Goal: Task Accomplishment & Management: Use online tool/utility

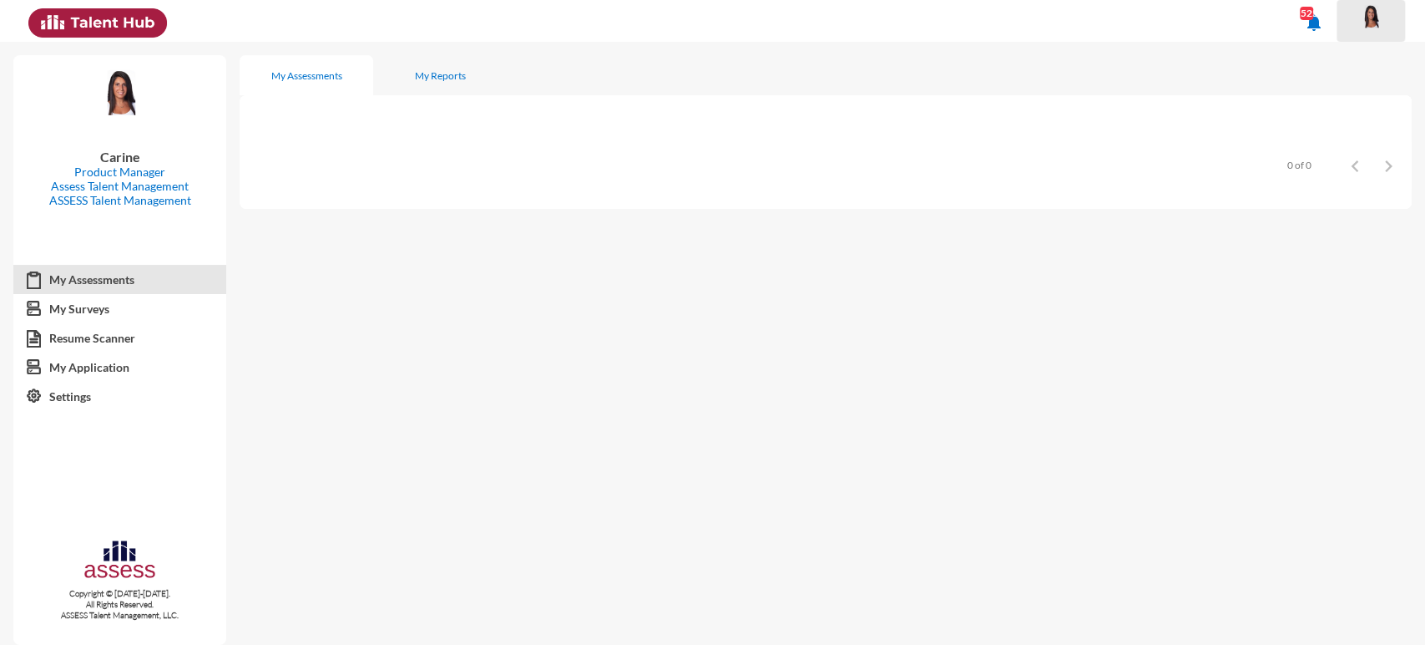
click at [1375, 10] on img at bounding box center [1371, 16] width 33 height 25
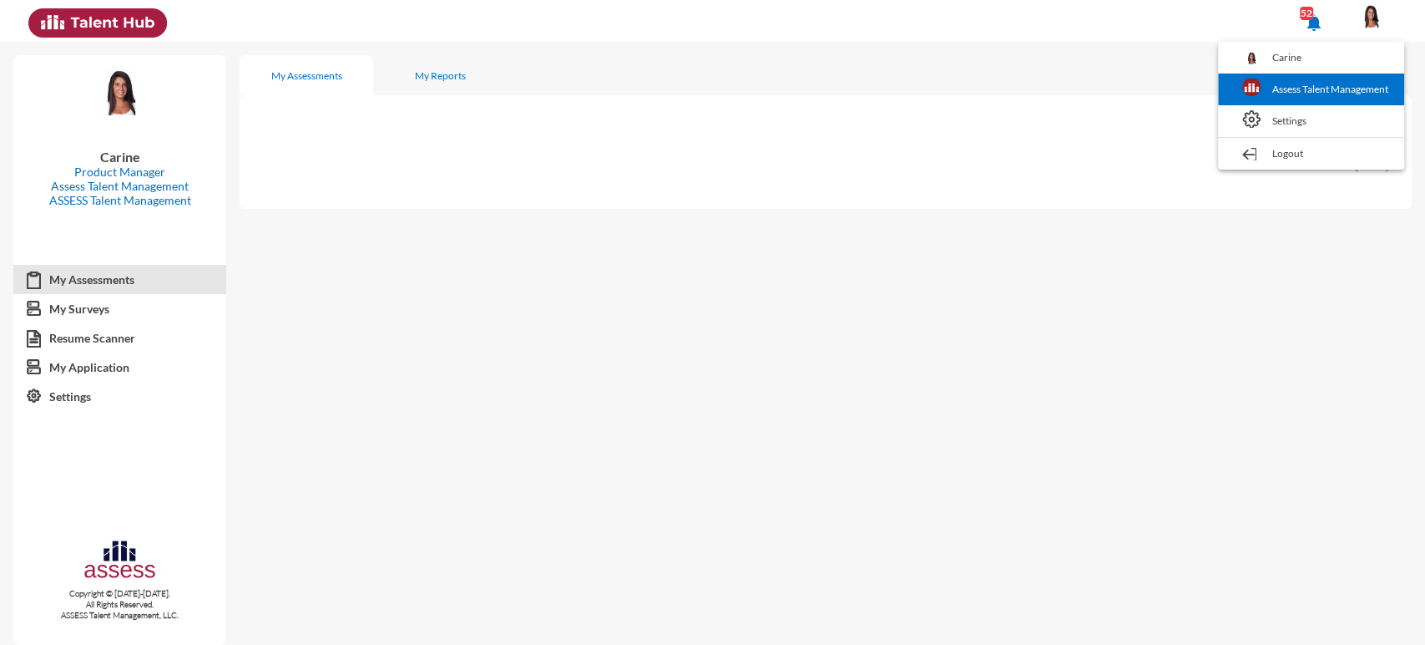
click at [1344, 89] on link "Assess Talent Management" at bounding box center [1312, 89] width 170 height 32
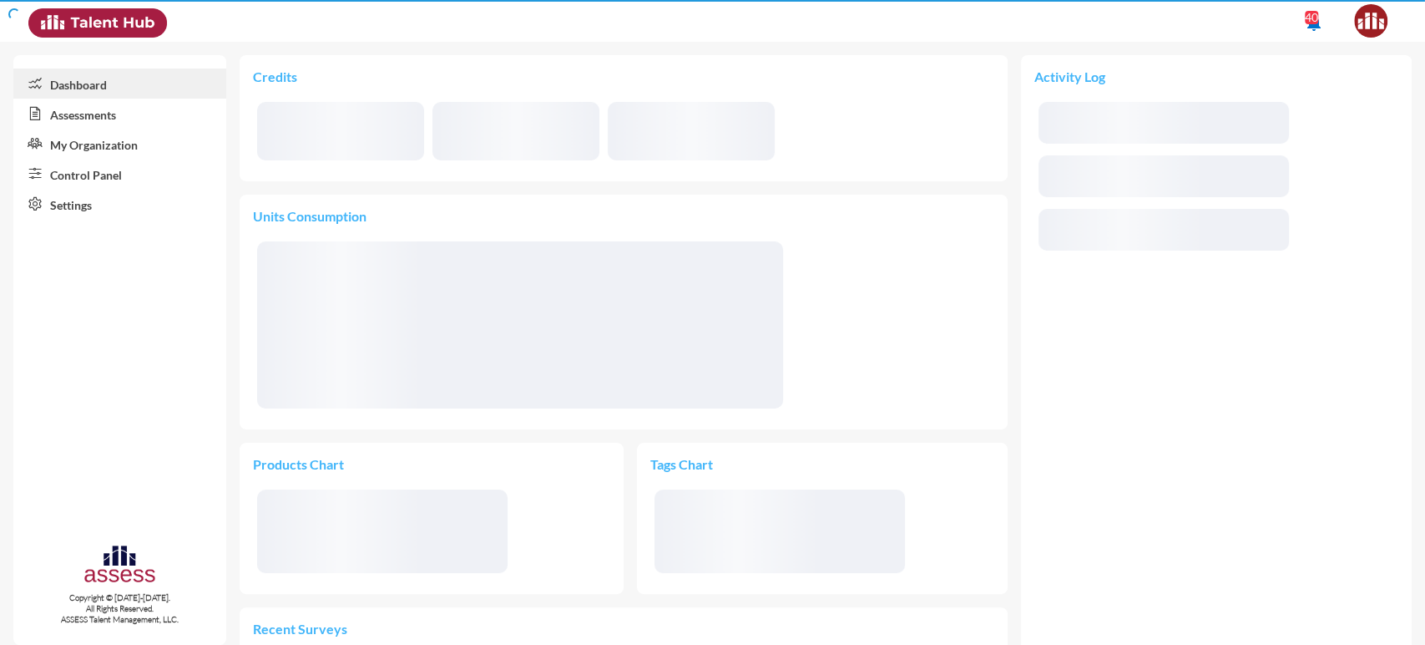
click at [88, 165] on link "Control Panel" at bounding box center [119, 174] width 213 height 30
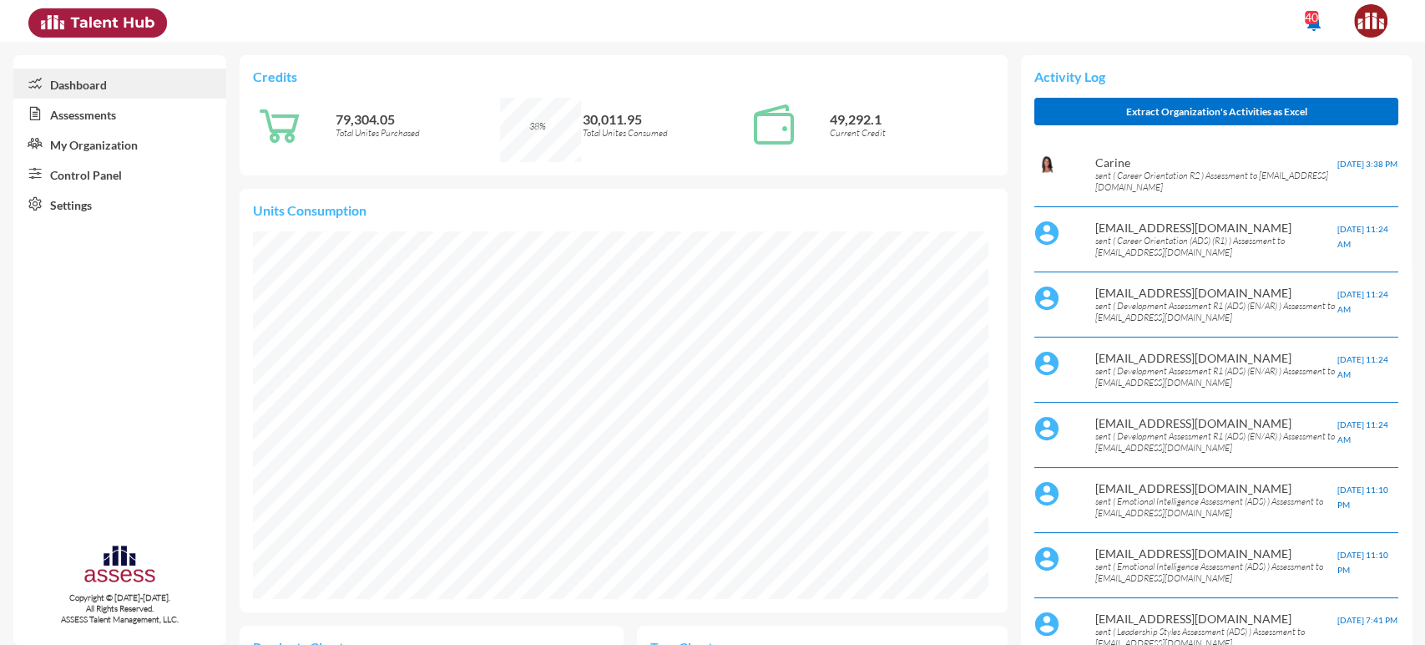
click at [96, 174] on link "Control Panel" at bounding box center [119, 174] width 213 height 30
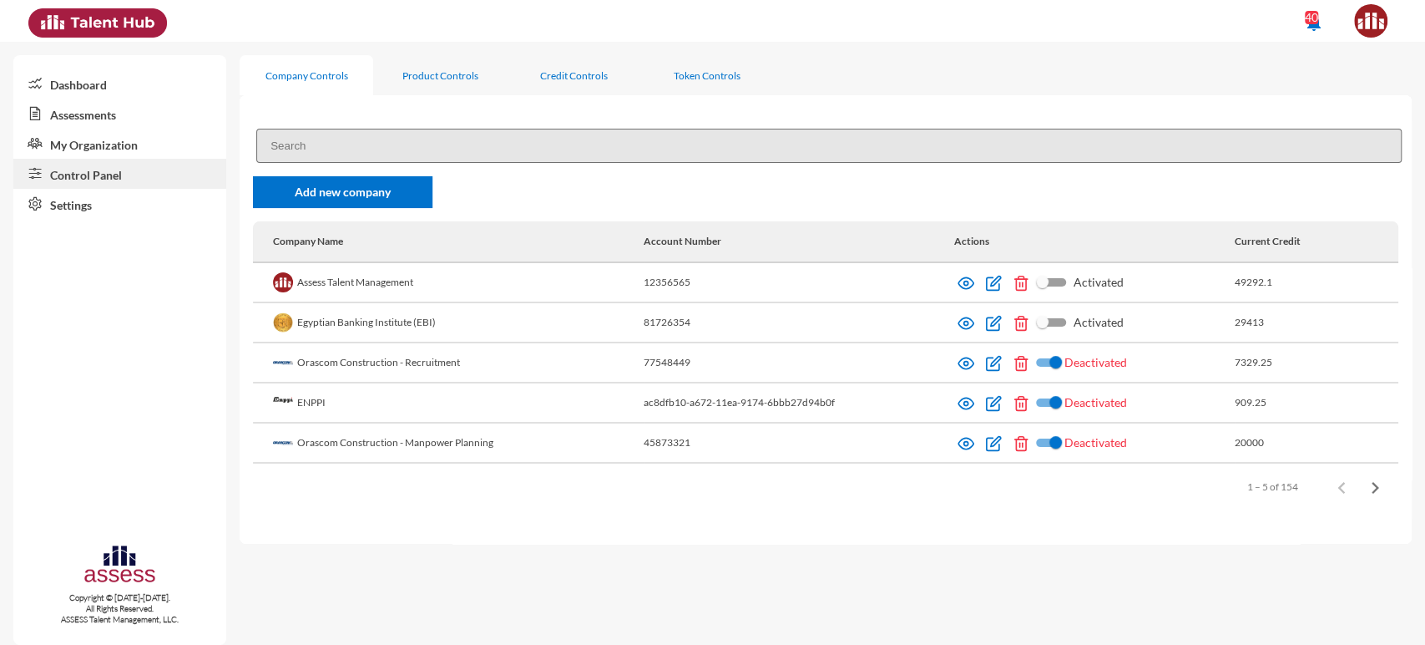
click at [358, 132] on input at bounding box center [829, 146] width 1146 height 34
click at [435, 90] on div "Product Controls" at bounding box center [440, 75] width 134 height 40
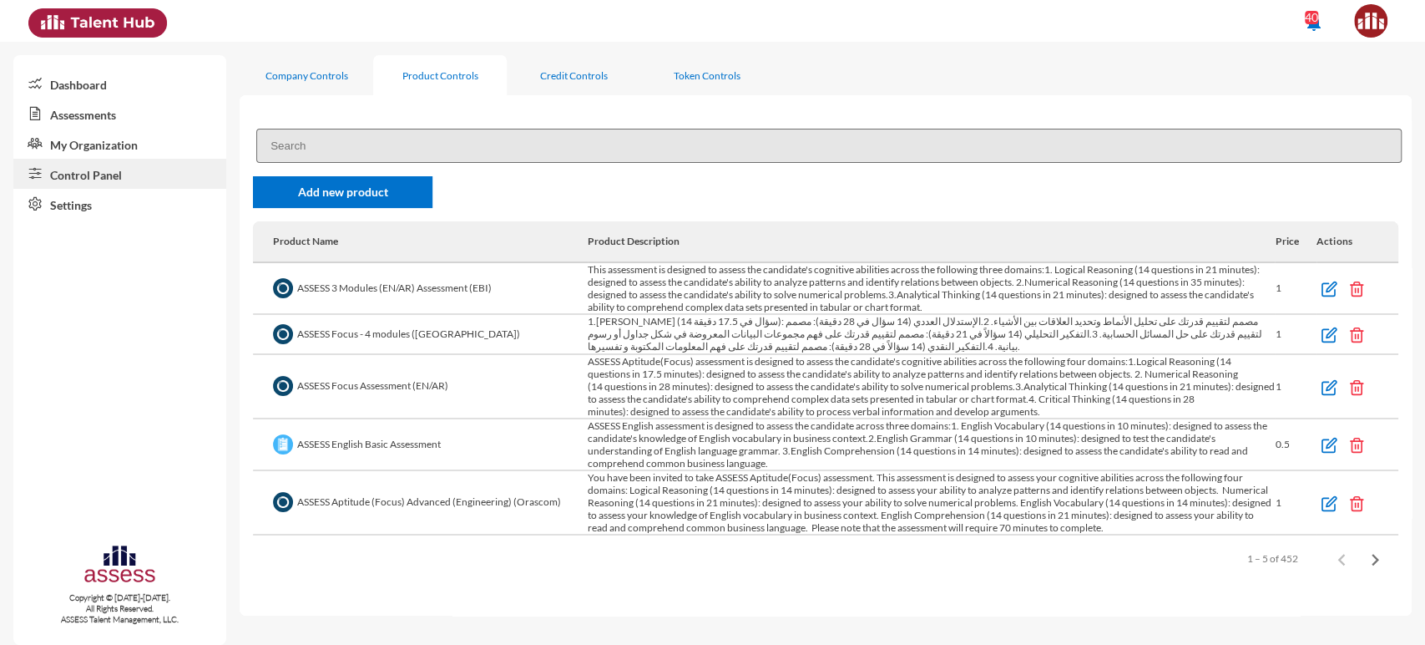
drag, startPoint x: 413, startPoint y: 126, endPoint x: 402, endPoint y: 143, distance: 20.4
click at [402, 143] on div "Add new product Product Name Product Description Price Actions ASSESS 3 Modules…" at bounding box center [826, 355] width 1172 height 480
click at [402, 143] on input at bounding box center [829, 146] width 1146 height 34
paste input "63de50fd119c49000e6e55b2"
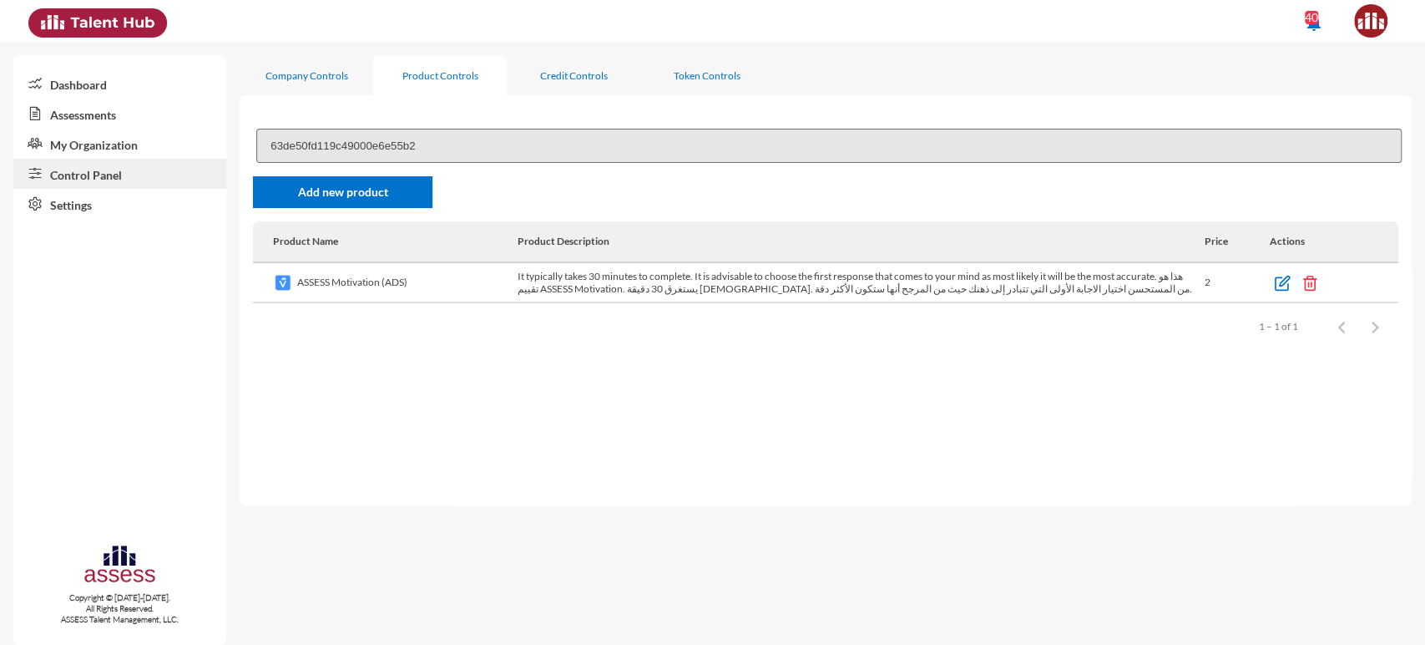
click at [433, 145] on input "63de50fd119c49000e6e55b2" at bounding box center [829, 146] width 1146 height 34
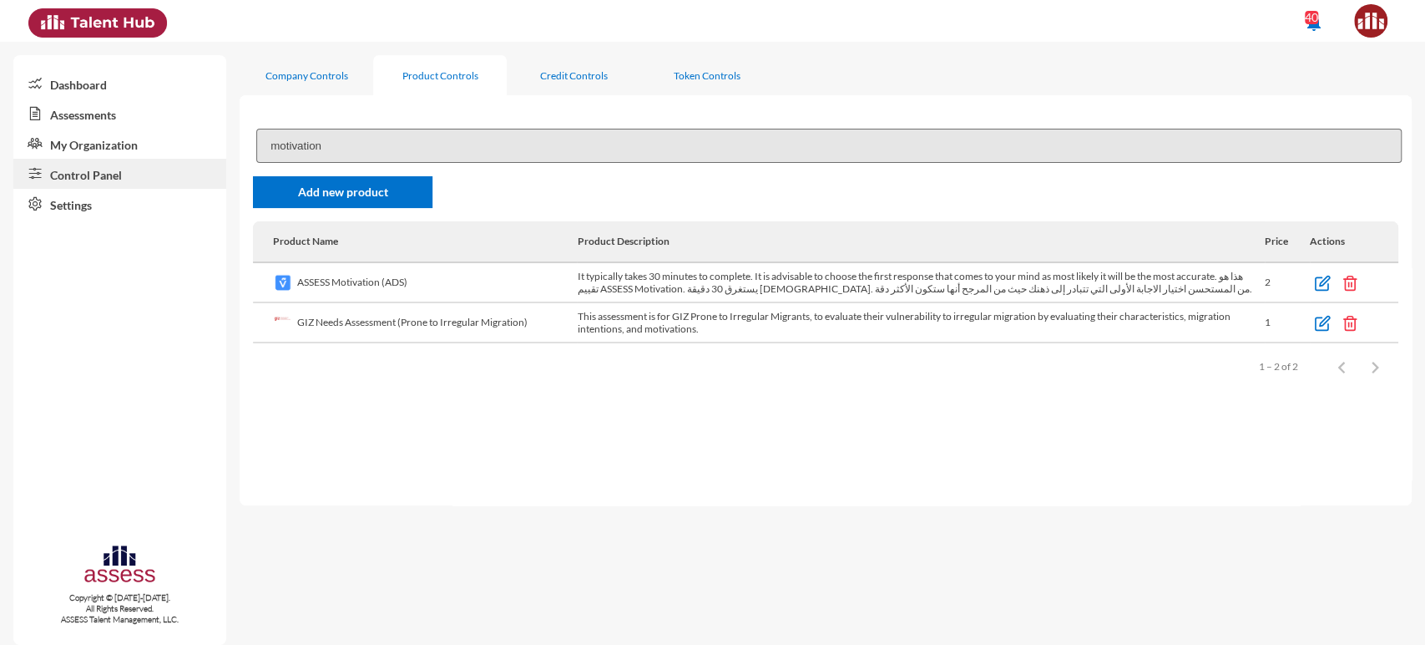
type input "motivation"
